Goal: Find specific page/section: Find specific page/section

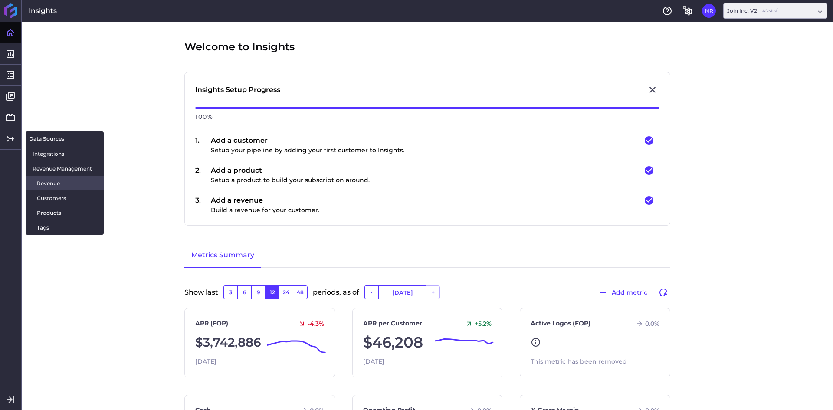
click at [44, 180] on span "Revenue" at bounding box center [67, 183] width 60 height 9
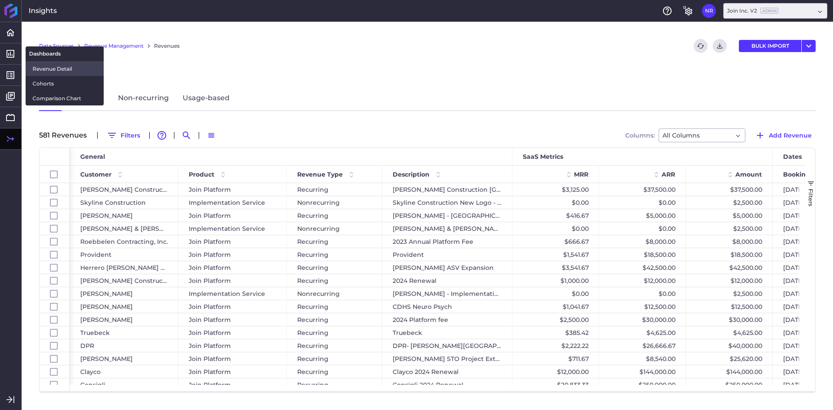
drag, startPoint x: 48, startPoint y: 67, endPoint x: 72, endPoint y: 64, distance: 24.0
click at [48, 67] on span "Revenue Detail" at bounding box center [65, 68] width 64 height 9
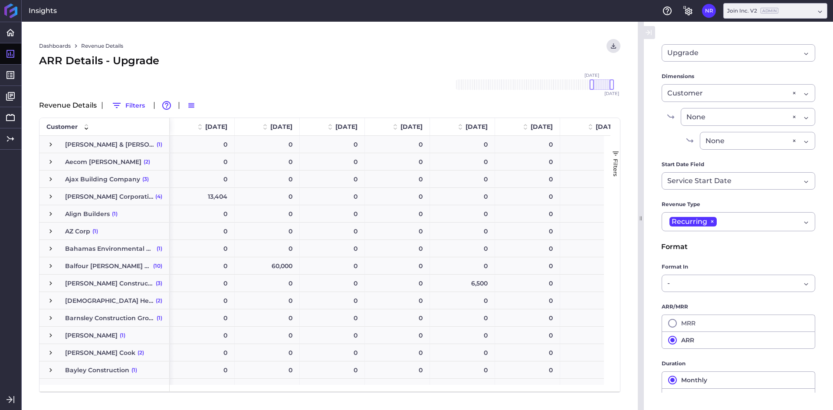
scroll to position [65, 0]
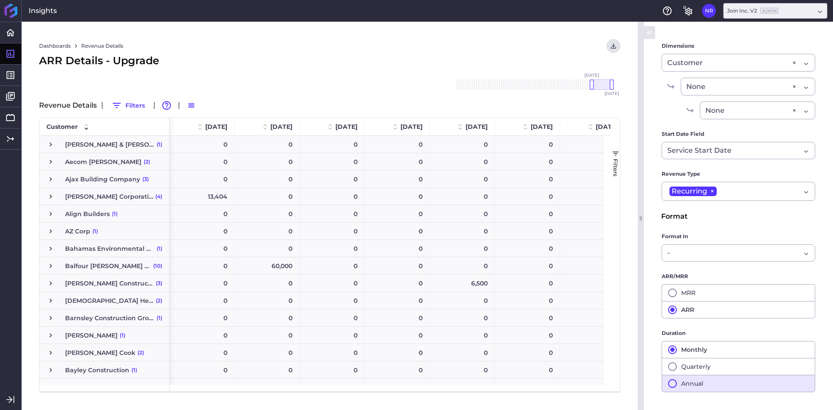
click at [679, 386] on button "Annual" at bounding box center [738, 383] width 154 height 17
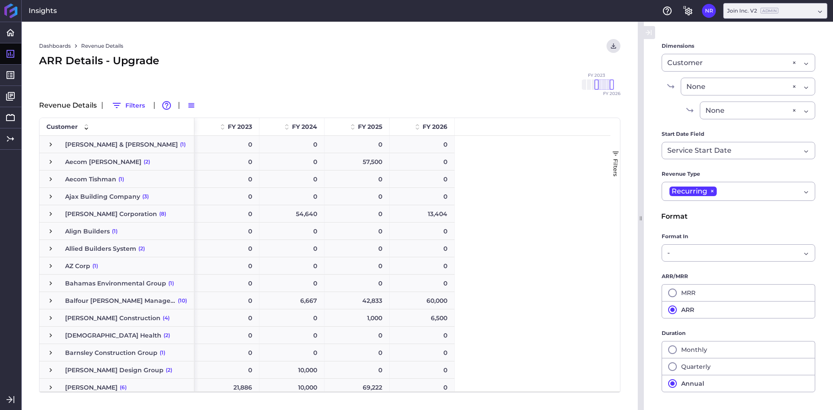
click at [316, 67] on div "ARR Details - Upgrade" at bounding box center [329, 61] width 581 height 16
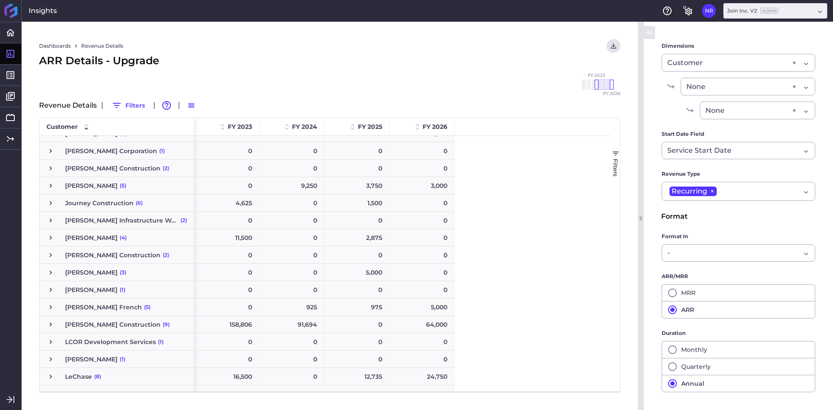
scroll to position [0, 0]
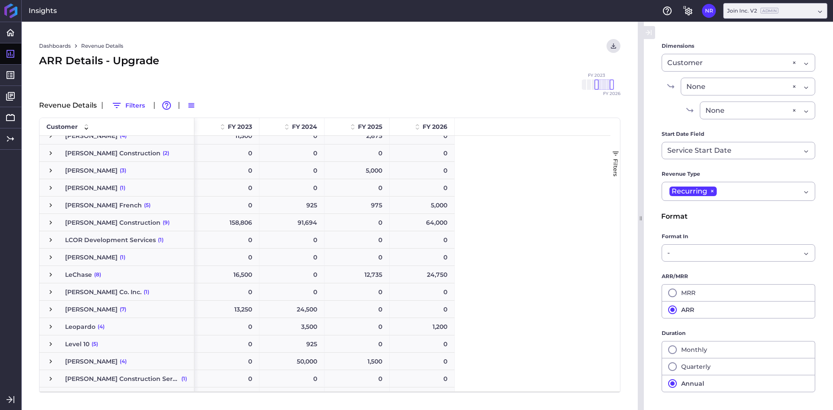
click at [49, 276] on span "Press SPACE to select this row." at bounding box center [51, 275] width 8 height 8
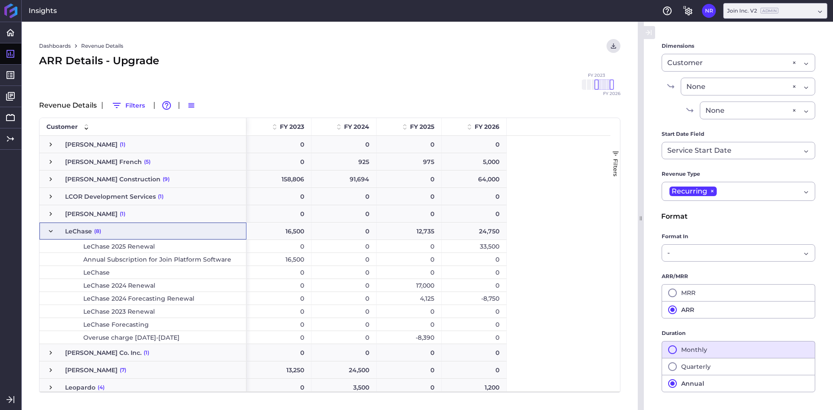
click at [673, 348] on icon "button" at bounding box center [672, 349] width 10 height 10
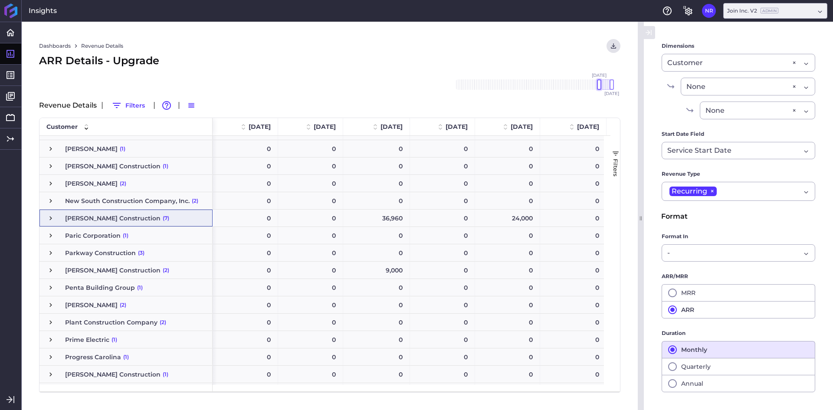
drag, startPoint x: 592, startPoint y: 85, endPoint x: 598, endPoint y: 85, distance: 6.5
click at [598, 85] on div at bounding box center [599, 84] width 4 height 10
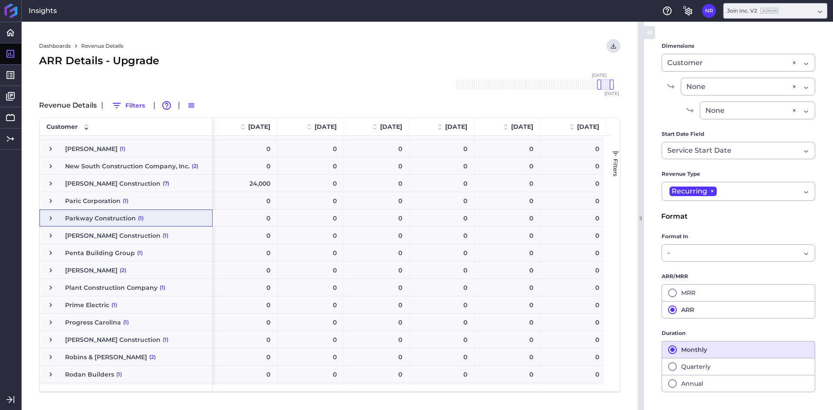
drag, startPoint x: 610, startPoint y: 303, endPoint x: 608, endPoint y: 272, distance: 30.9
click at [608, 272] on div "Customer [DATE] [DATE] [DATE] [PERSON_NAME]" at bounding box center [329, 254] width 580 height 273
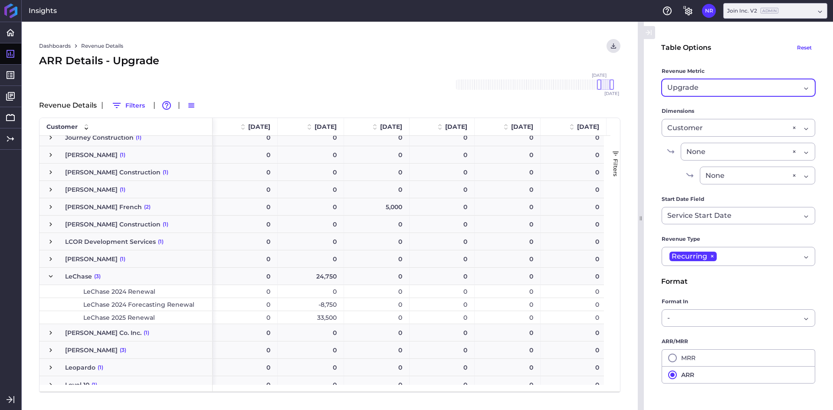
click at [709, 82] on div "Upgrade" at bounding box center [733, 87] width 133 height 10
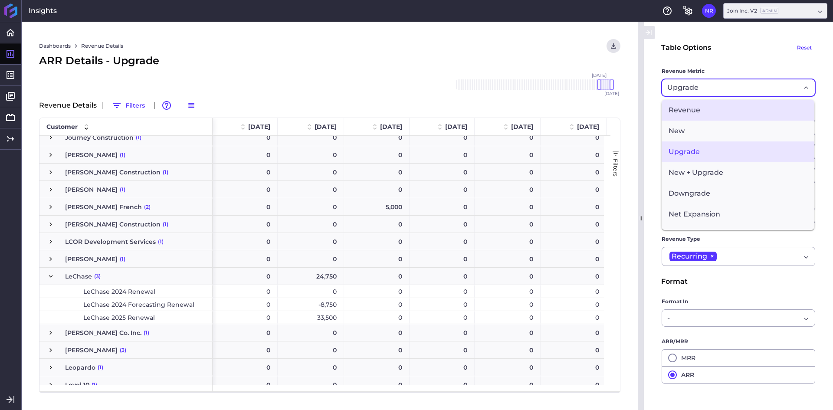
click at [702, 112] on span "Revenue" at bounding box center [737, 110] width 153 height 21
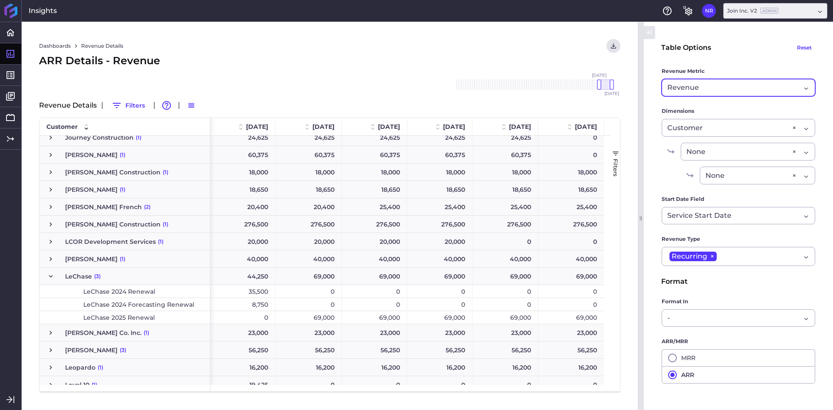
click at [369, 71] on div "Dashboards Revenue Details Download CSV... Download CSV Download CSV with under…" at bounding box center [330, 216] width 616 height 388
